Goal: Find specific page/section: Find specific page/section

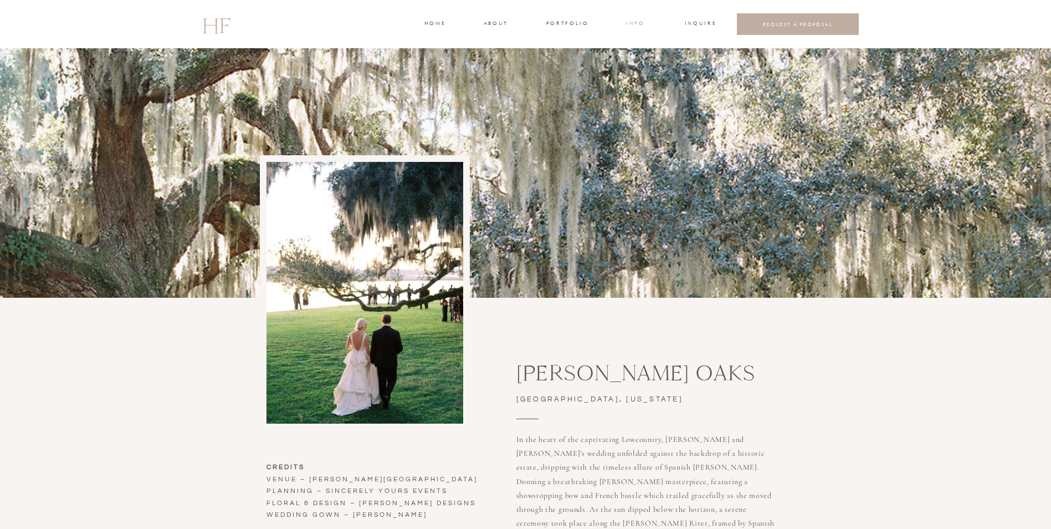
click at [642, 24] on h3 "INFO" at bounding box center [636, 24] width 20 height 10
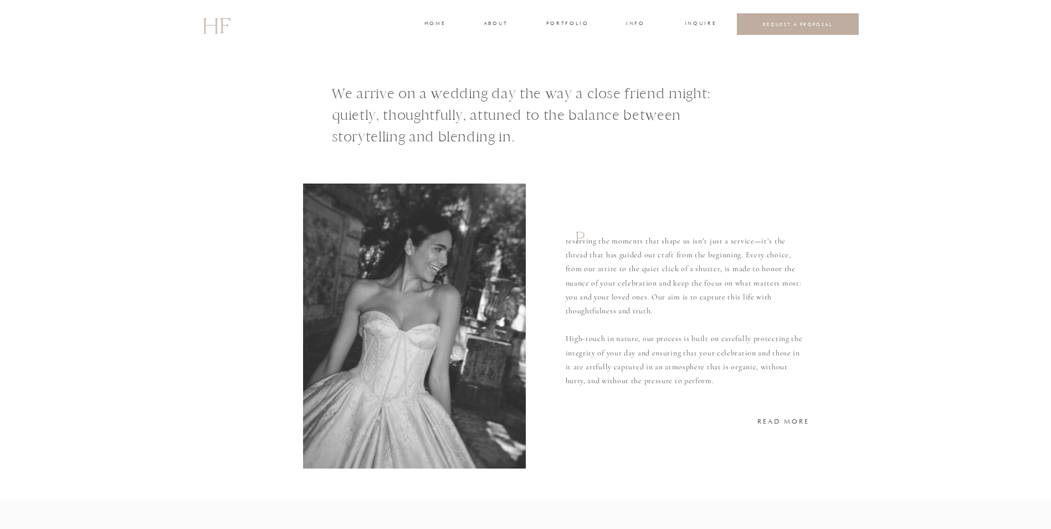
click at [481, 25] on div at bounding box center [525, 24] width 1051 height 48
click at [492, 25] on h3 "about" at bounding box center [495, 24] width 23 height 10
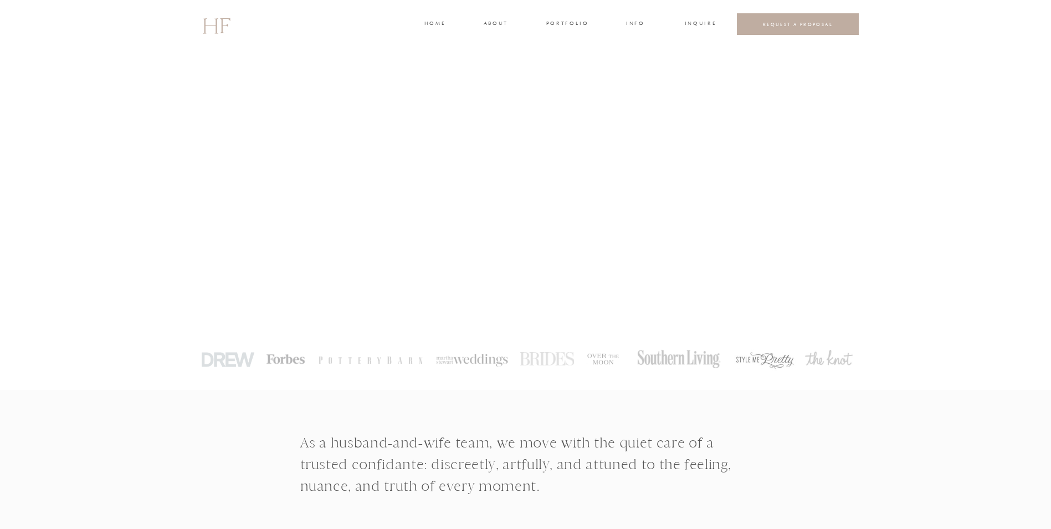
click at [440, 28] on h3 "home" at bounding box center [434, 24] width 20 height 10
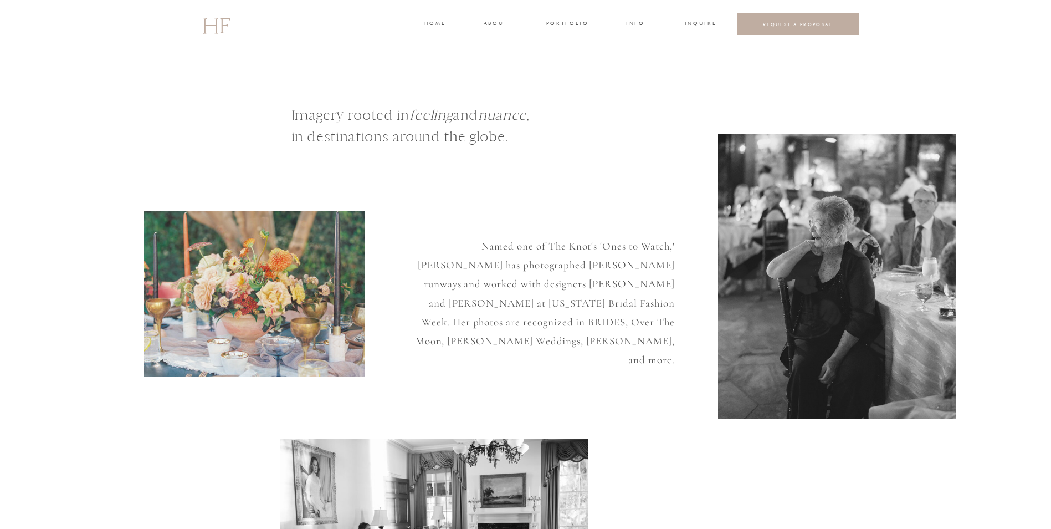
click at [489, 35] on div at bounding box center [525, 24] width 1051 height 48
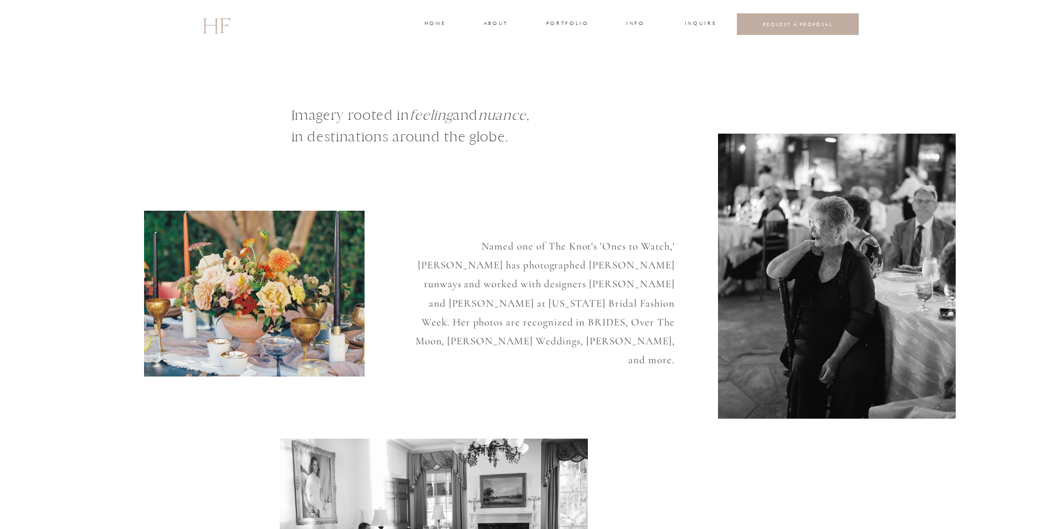
click at [491, 20] on h3 "about" at bounding box center [495, 24] width 23 height 10
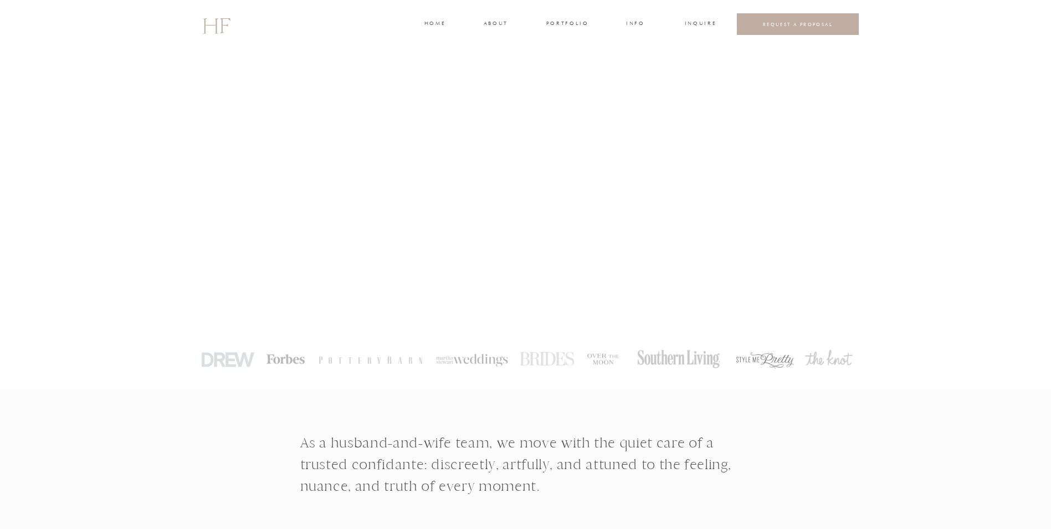
click at [824, 23] on h3 "REQUEST A PROPOSAL" at bounding box center [798, 24] width 105 height 6
